Goal: Task Accomplishment & Management: Use online tool/utility

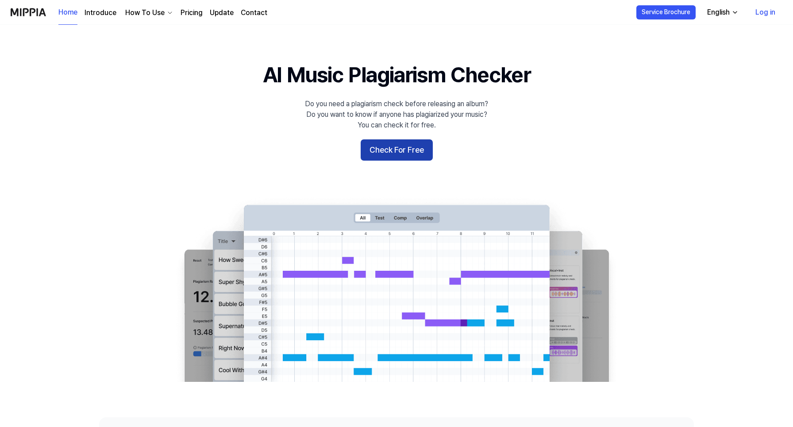
click at [401, 147] on button "Check For Free" at bounding box center [397, 149] width 72 height 21
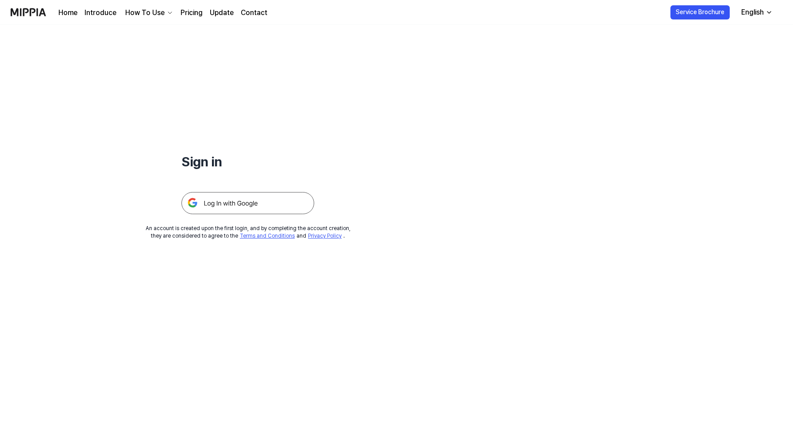
click at [228, 205] on img at bounding box center [247, 203] width 133 height 22
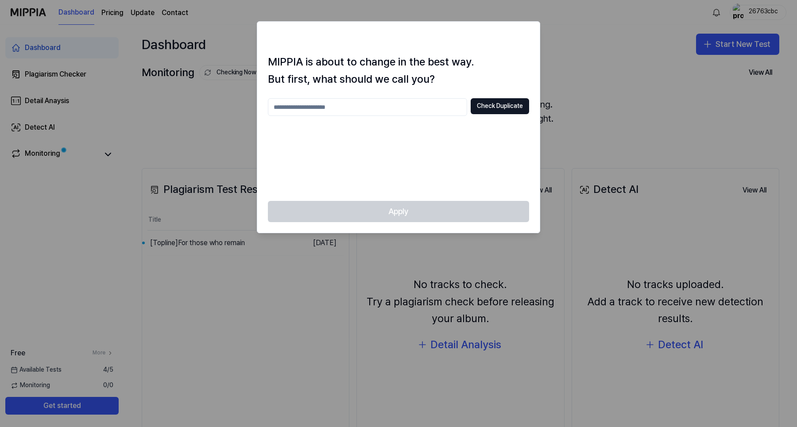
click at [407, 107] on input "text" at bounding box center [367, 107] width 199 height 18
type input "****"
click at [492, 109] on button "Check Duplicate" at bounding box center [499, 106] width 58 height 16
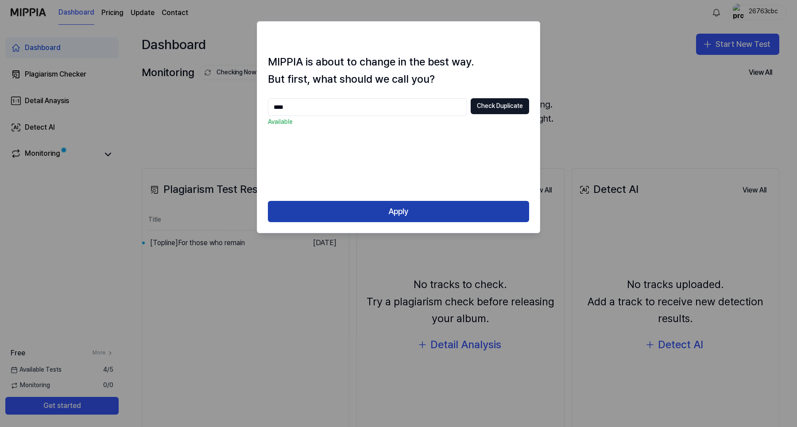
click at [404, 209] on button "Apply" at bounding box center [398, 211] width 261 height 21
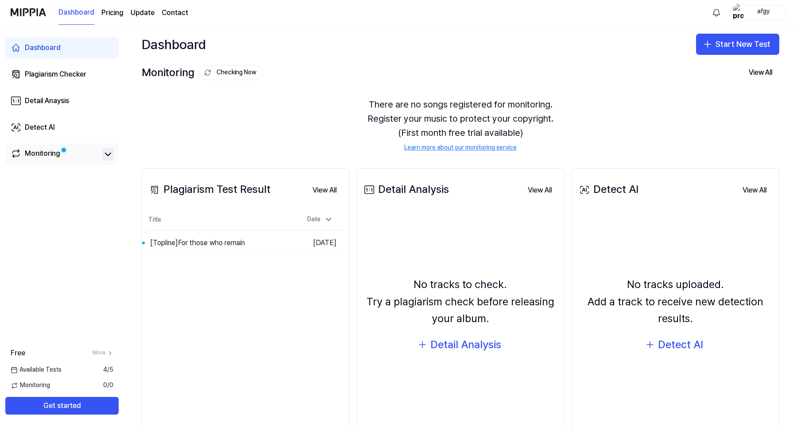
click at [107, 154] on icon at bounding box center [107, 154] width 5 height 3
click at [709, 39] on icon "button" at bounding box center [707, 44] width 11 height 11
click at [709, 66] on div "Plagiarism test" at bounding box center [713, 68] width 41 height 9
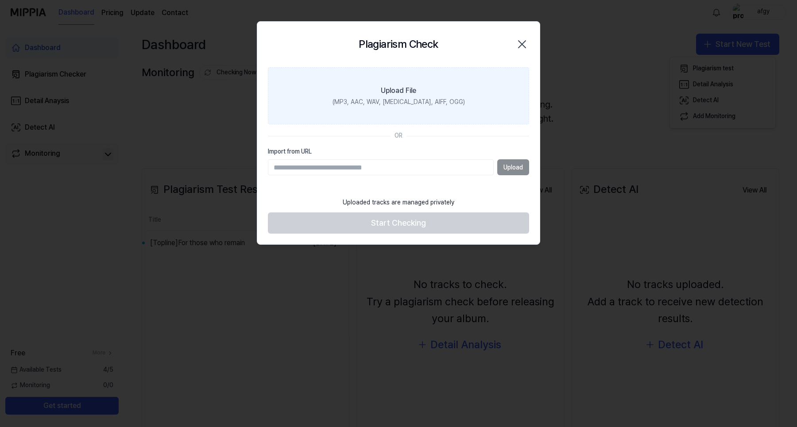
click at [409, 95] on div "Upload File" at bounding box center [398, 90] width 35 height 11
click at [0, 0] on input "Upload File (MP3, AAC, WAV, FLAC, AIFF, OGG)" at bounding box center [0, 0] width 0 height 0
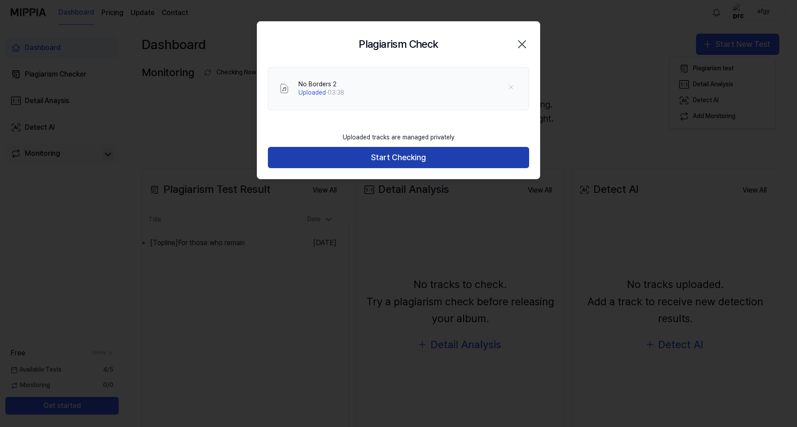
click at [416, 159] on button "Start Checking" at bounding box center [398, 157] width 261 height 21
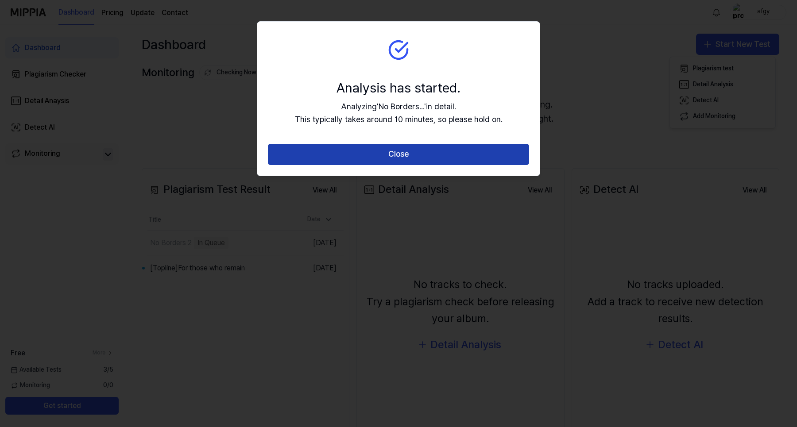
click at [410, 156] on button "Close" at bounding box center [398, 154] width 261 height 21
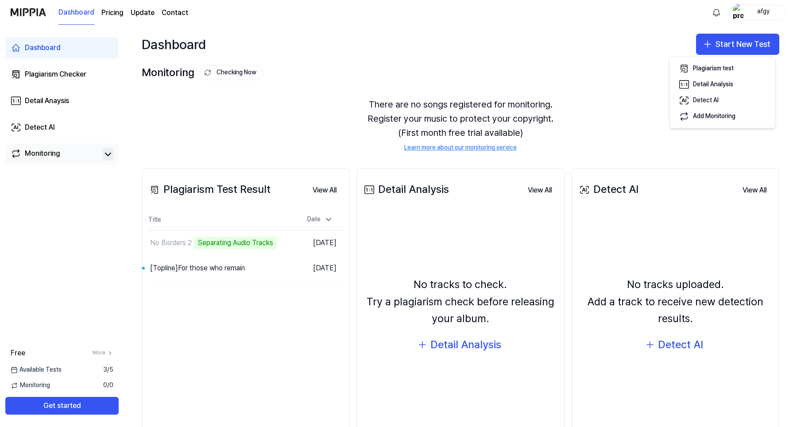
click at [623, 29] on div "Dashboard Start New Test" at bounding box center [460, 44] width 673 height 39
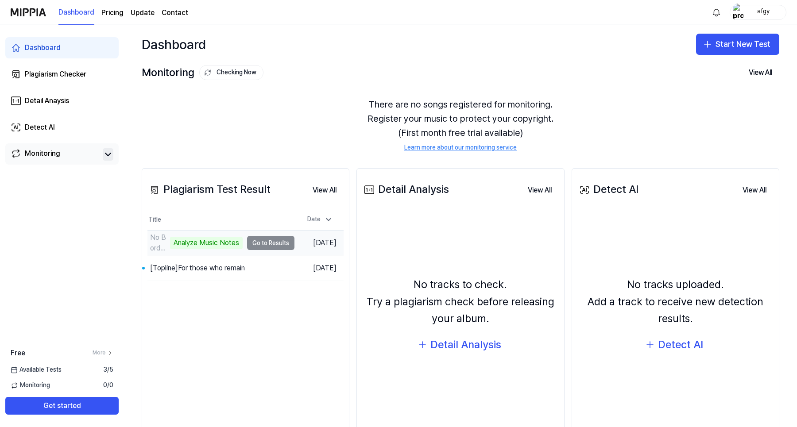
click at [275, 244] on td "No Borders 2 Analyze Music Notes Go to Results" at bounding box center [220, 243] width 147 height 25
click at [251, 242] on td "No Borders 2 Analyze Music Notes Go to Results" at bounding box center [220, 243] width 147 height 25
click at [255, 241] on td "No Borders 2 Analyze Music Notes Go to Results" at bounding box center [220, 243] width 147 height 25
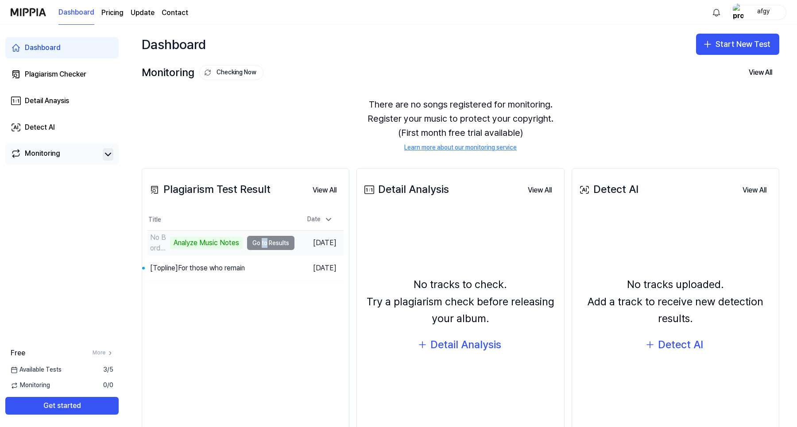
click at [255, 241] on td "No Borders 2 Analyze Music Notes Go to Results" at bounding box center [220, 243] width 147 height 25
click at [271, 243] on td "No Borders 2 Analyze Music Notes Go to Results" at bounding box center [220, 243] width 147 height 25
click at [270, 242] on button "Go to Results" at bounding box center [270, 243] width 47 height 14
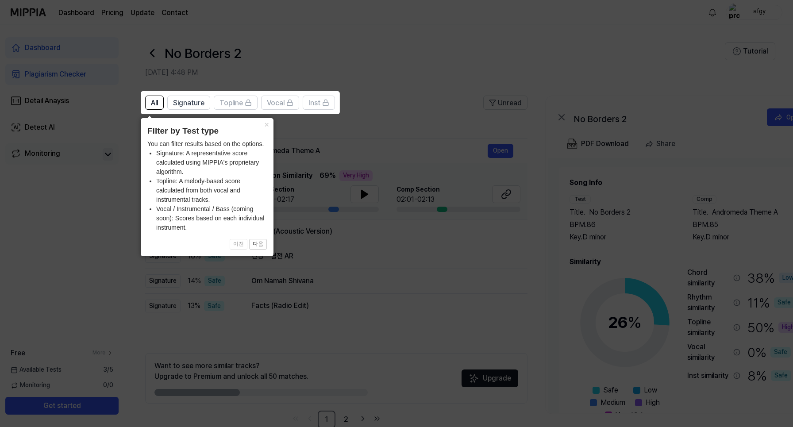
click at [459, 59] on icon at bounding box center [398, 213] width 797 height 427
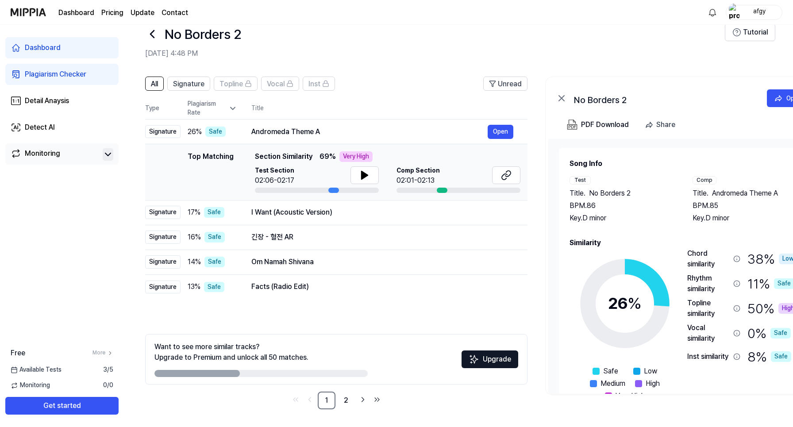
scroll to position [17, 0]
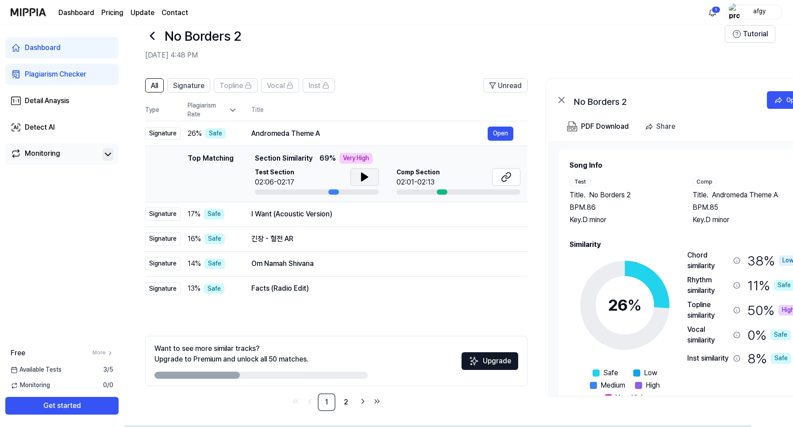
click at [367, 176] on icon at bounding box center [364, 177] width 11 height 11
click at [367, 176] on icon at bounding box center [367, 176] width 2 height 7
click at [311, 132] on div "Andromeda Theme A" at bounding box center [369, 133] width 236 height 11
click at [368, 172] on icon at bounding box center [364, 177] width 11 height 11
click at [470, 169] on div "Comp Section 02:01-02:13" at bounding box center [459, 177] width 124 height 19
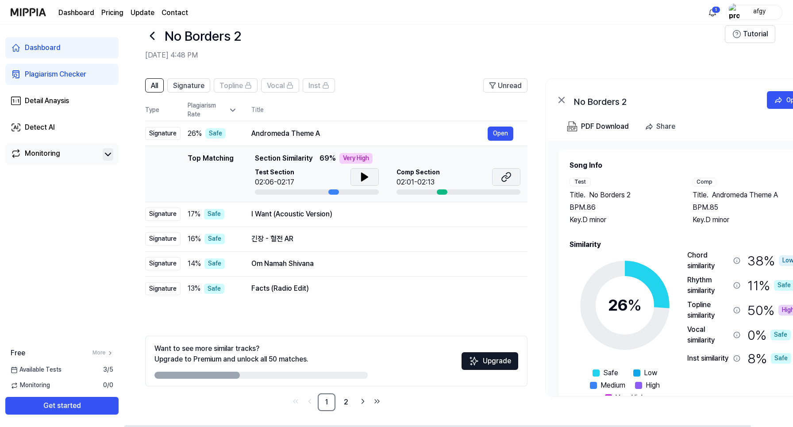
click at [504, 174] on icon at bounding box center [506, 177] width 11 height 11
click at [259, 209] on div "I Want (Acoustic Version)" at bounding box center [369, 214] width 236 height 11
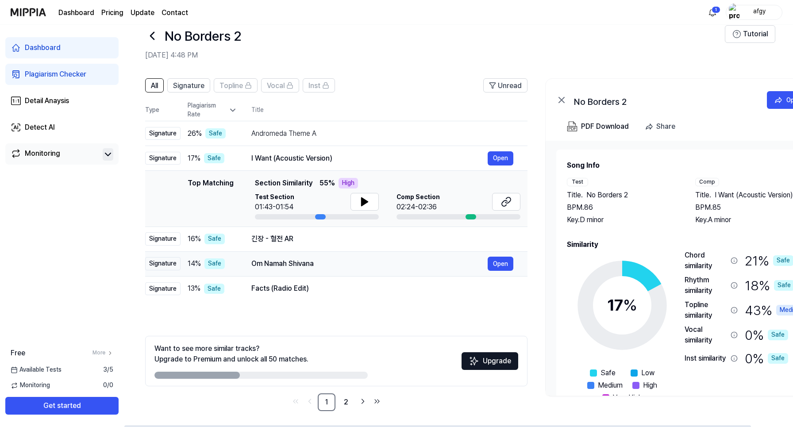
click at [241, 262] on td "Om Namah Shivana Open" at bounding box center [382, 263] width 290 height 25
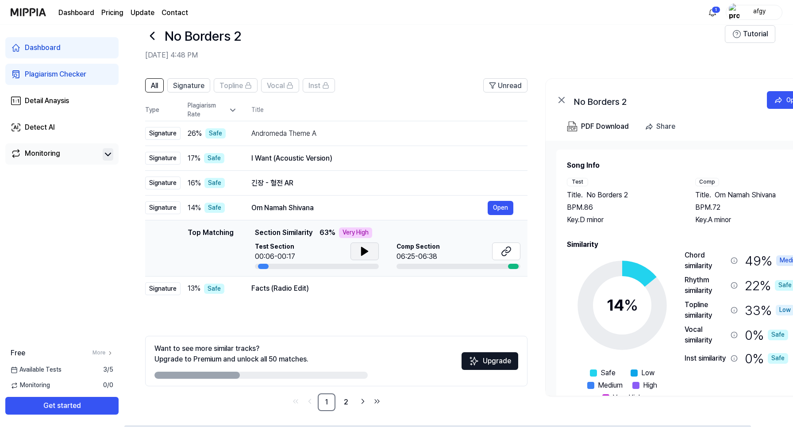
click at [364, 250] on icon at bounding box center [365, 251] width 6 height 8
click at [360, 248] on icon at bounding box center [364, 251] width 11 height 11
click at [501, 251] on icon at bounding box center [506, 251] width 11 height 11
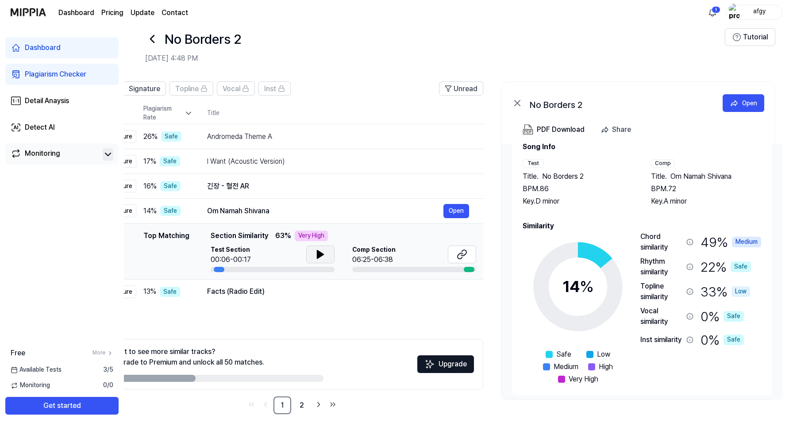
scroll to position [0, 44]
click at [749, 108] on button "Open" at bounding box center [744, 103] width 42 height 18
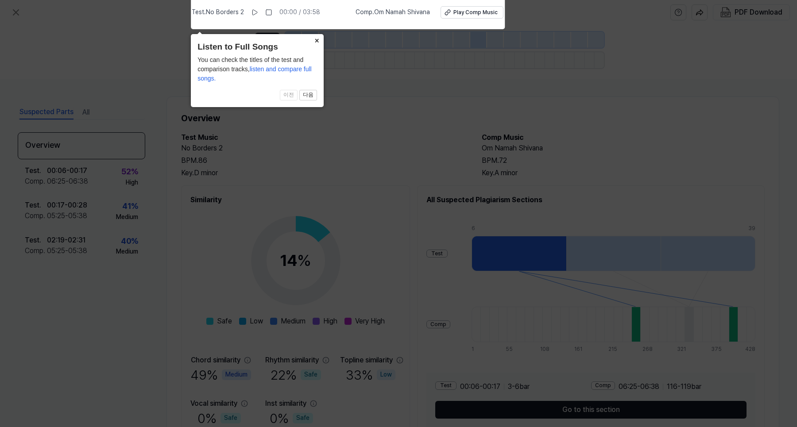
click at [319, 42] on button "×" at bounding box center [316, 40] width 14 height 12
